Goal: Answer question/provide support: Share knowledge or assist other users

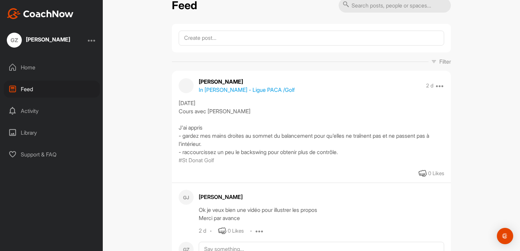
scroll to position [90, 0]
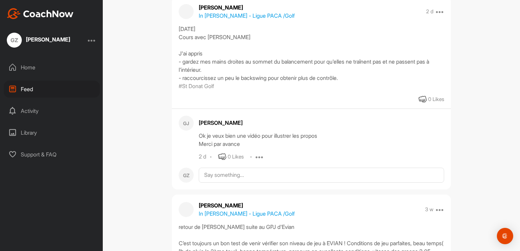
click at [188, 183] on div "GZ" at bounding box center [186, 175] width 15 height 15
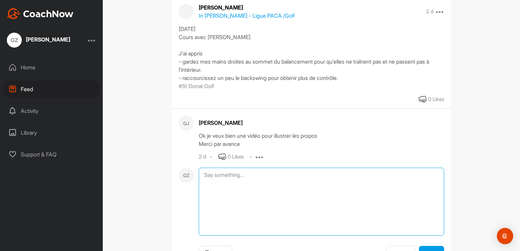
click at [214, 182] on textarea at bounding box center [321, 202] width 245 height 68
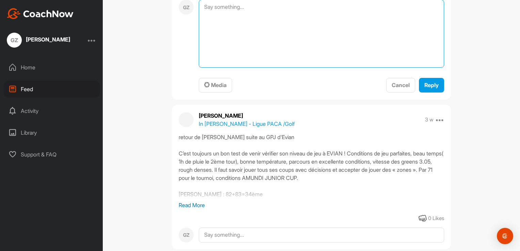
scroll to position [254, 0]
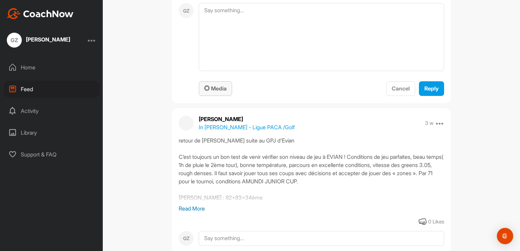
click at [208, 92] on span "Media" at bounding box center [215, 88] width 22 height 7
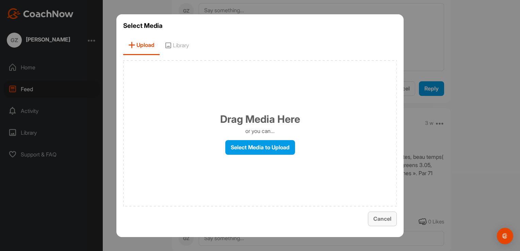
click at [382, 219] on span "Cancel" at bounding box center [382, 218] width 18 height 7
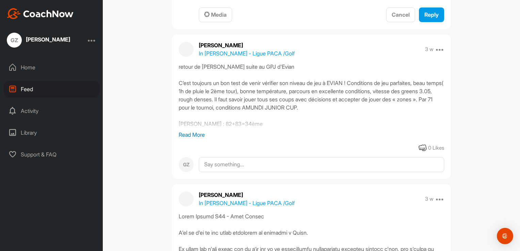
scroll to position [364, 0]
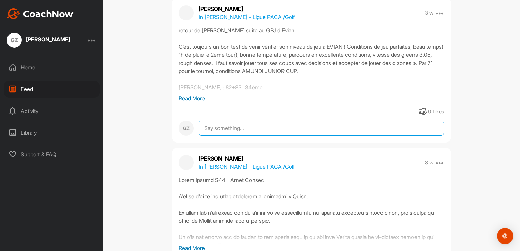
click at [239, 136] on textarea at bounding box center [321, 128] width 245 height 15
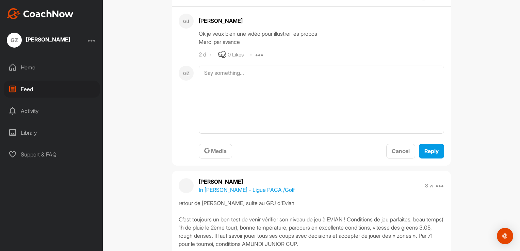
scroll to position [188, 0]
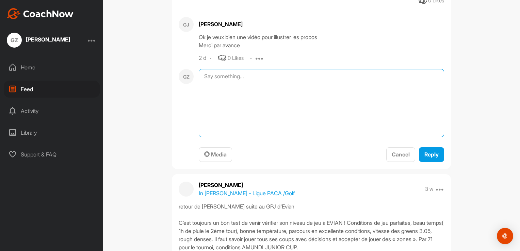
click at [238, 92] on textarea at bounding box center [321, 103] width 245 height 68
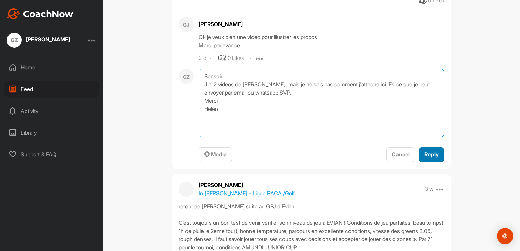
type textarea "Bonsoir J'ai 2 videos de [PERSON_NAME], mais je ne sais pas comment j'attache i…"
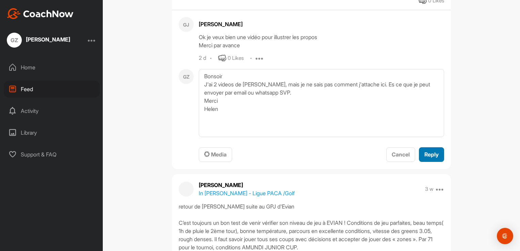
click at [430, 158] on span "Reply" at bounding box center [431, 154] width 14 height 7
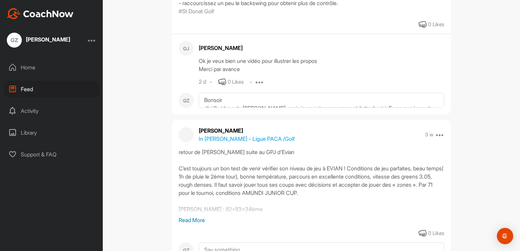
scroll to position [143, 0]
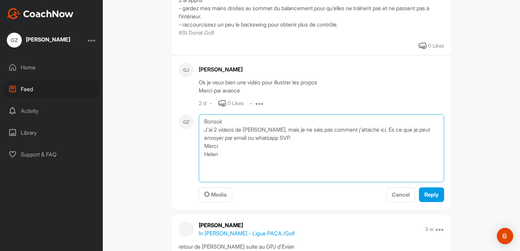
click at [241, 132] on textarea "Bonsoir J'ai 2 videos de [PERSON_NAME], mais je ne sais pas comment j'attache i…" at bounding box center [321, 148] width 245 height 68
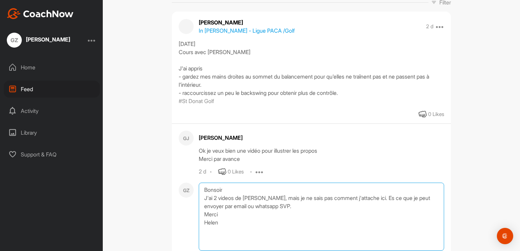
scroll to position [82, 0]
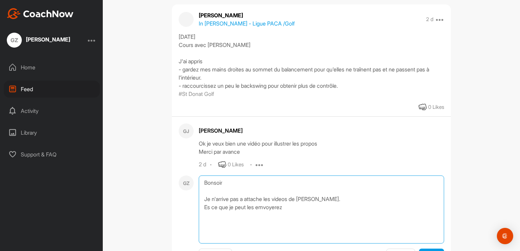
click at [271, 216] on textarea "Bonsoir Je n'arrive pas a attache les videos de [PERSON_NAME]. Es ce que je peu…" at bounding box center [321, 209] width 245 height 68
click at [262, 216] on textarea "Bonsoir Je n'arrive pas a attache les videos de [PERSON_NAME]. Es ce que je peu…" at bounding box center [321, 209] width 245 height 68
click at [285, 216] on textarea "Bonsoir Je n'arrive pas a attache les videos de [PERSON_NAME]. Es ce que je peu…" at bounding box center [321, 209] width 245 height 68
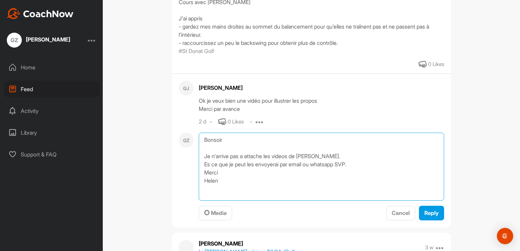
scroll to position [162, 0]
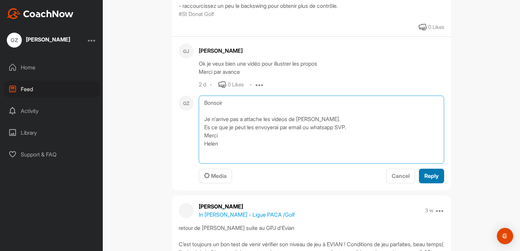
type textarea "Bonsoir Je n'arrive pas a attache les videos de [PERSON_NAME]. Es ce que je peu…"
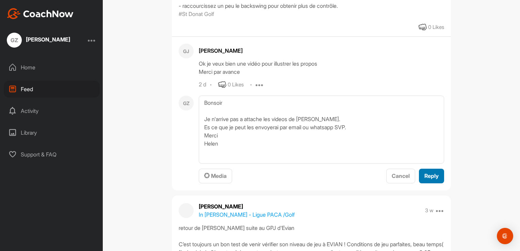
click at [427, 179] on span "Reply" at bounding box center [431, 175] width 14 height 7
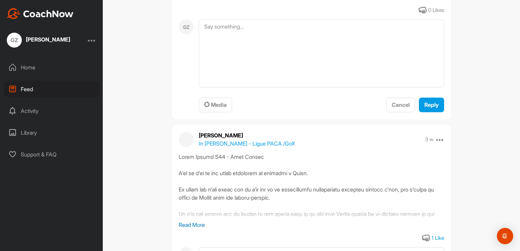
scroll to position [0, 0]
